Goal: Navigation & Orientation: Find specific page/section

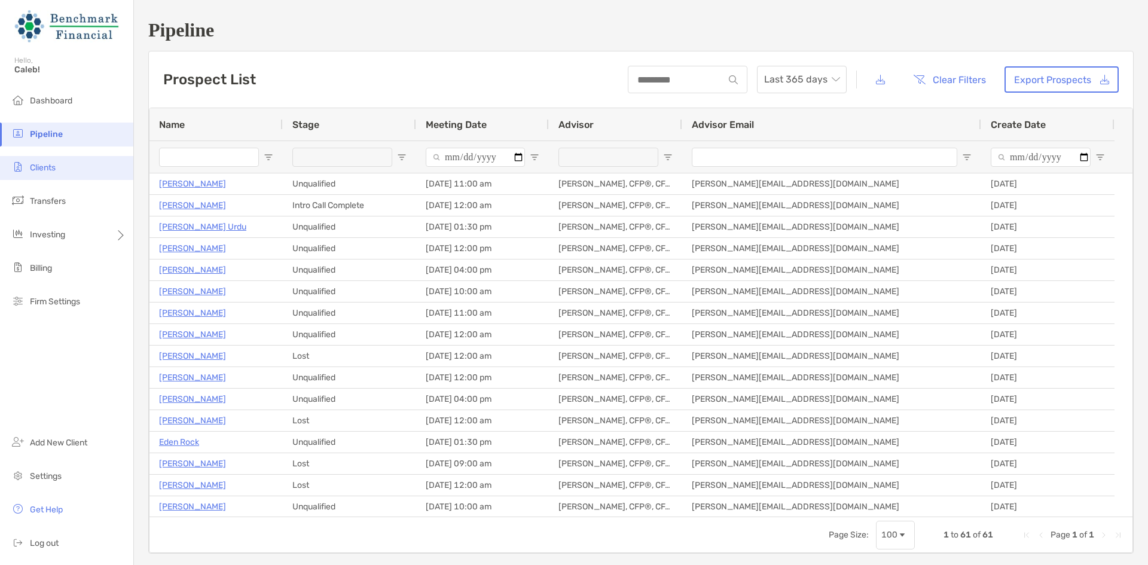
click at [38, 164] on span "Clients" at bounding box center [43, 168] width 26 height 10
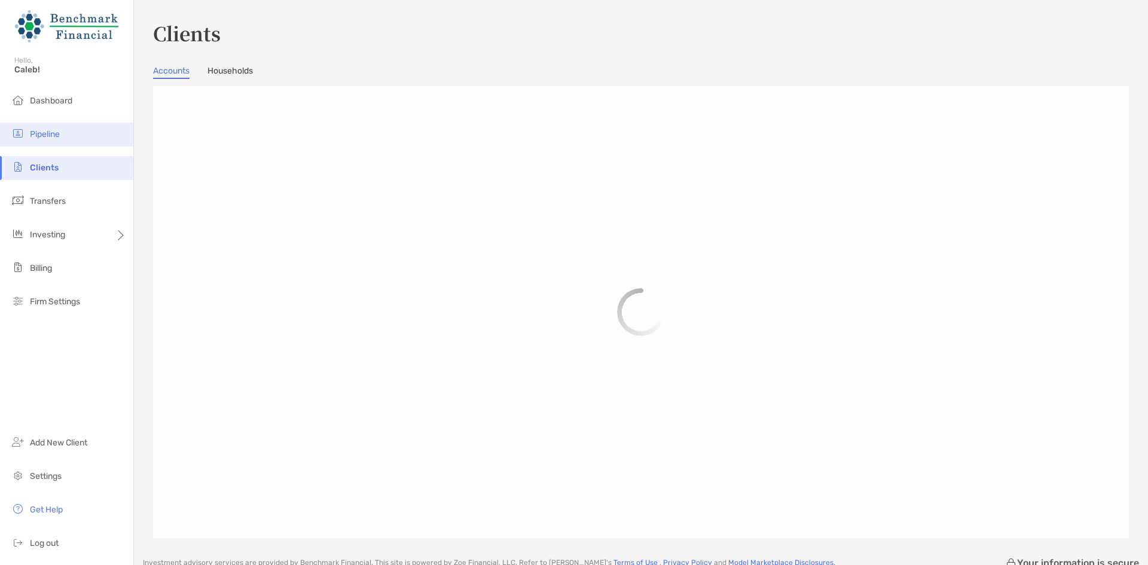
click at [54, 130] on span "Pipeline" at bounding box center [45, 134] width 30 height 10
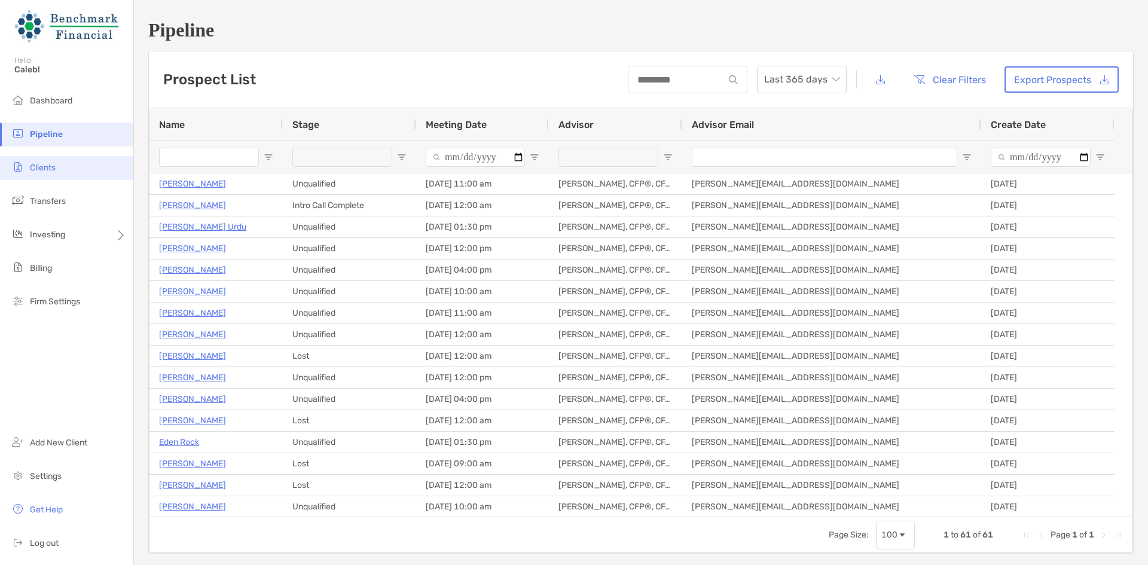
click at [91, 164] on li "Clients" at bounding box center [66, 168] width 133 height 24
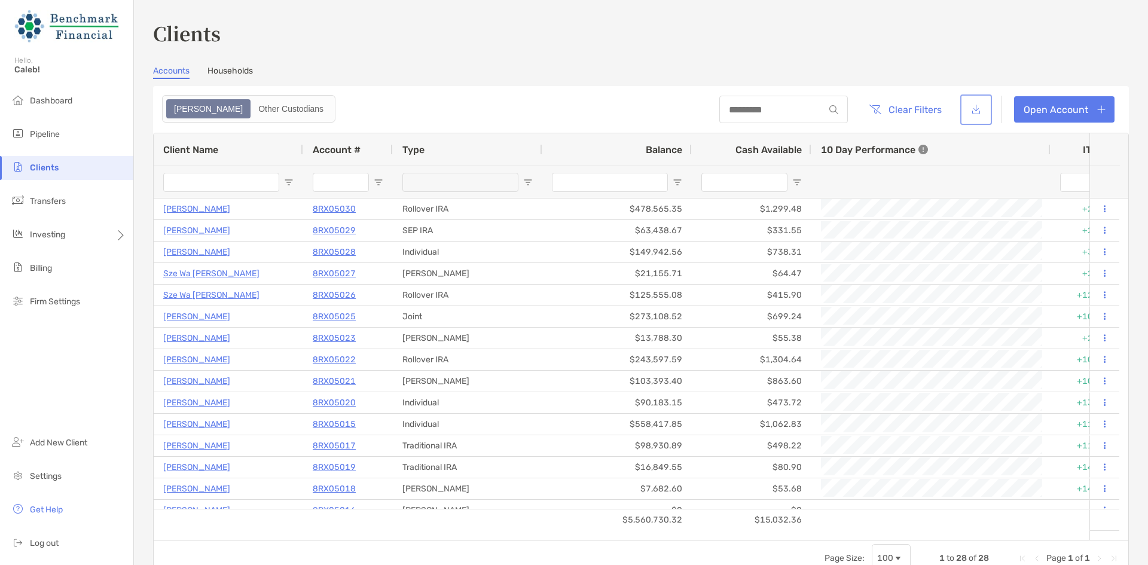
click at [965, 106] on button "button" at bounding box center [976, 110] width 27 height 26
click at [82, 166] on li "Clients" at bounding box center [66, 168] width 133 height 24
click at [53, 135] on span "Pipeline" at bounding box center [45, 134] width 30 height 10
